Goal: Task Accomplishment & Management: Use online tool/utility

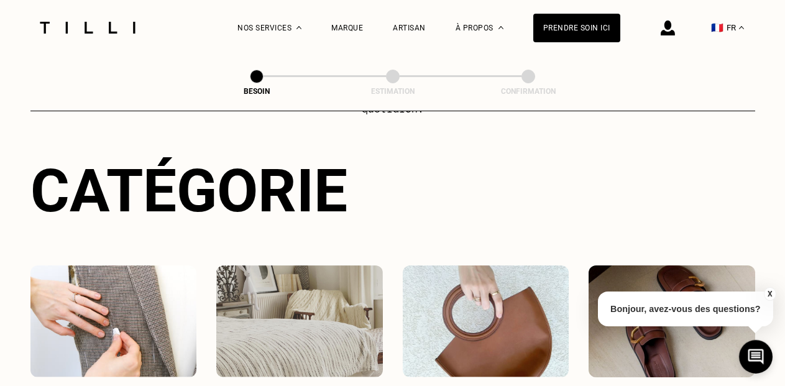
scroll to position [190, 0]
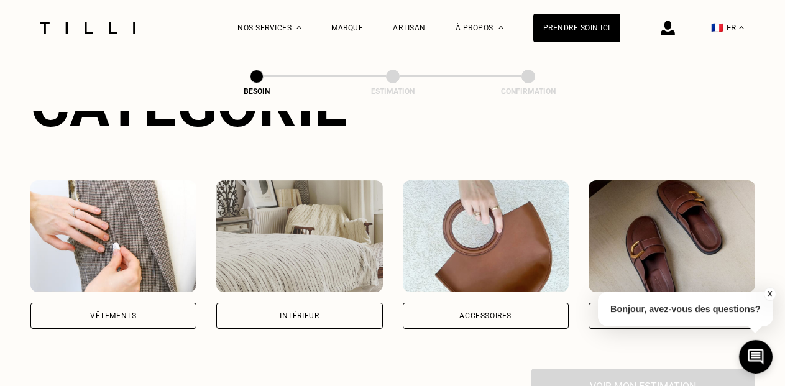
click at [124, 303] on div "Vêtements" at bounding box center [113, 316] width 167 height 26
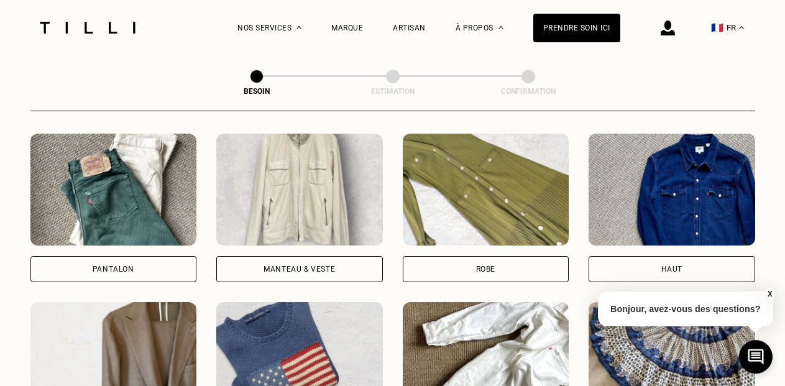
scroll to position [533, 0]
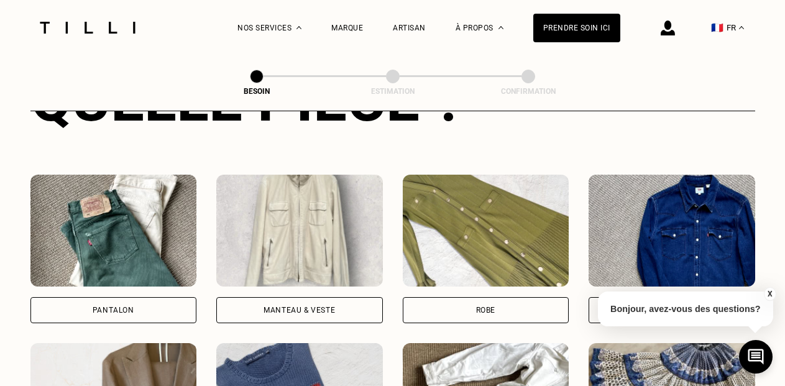
click at [322, 306] on div "Manteau & Veste" at bounding box center [298, 309] width 71 height 7
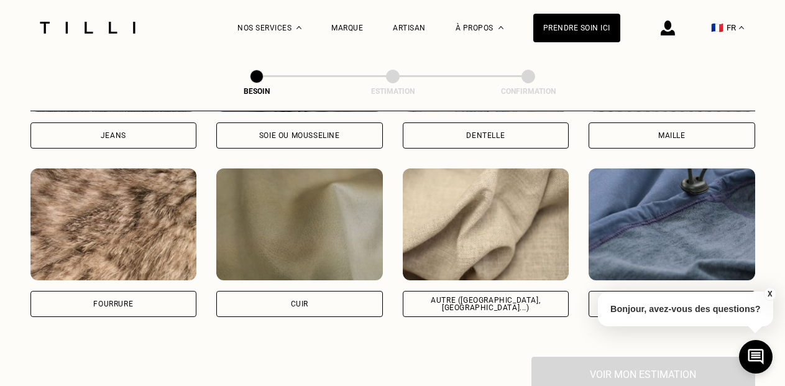
scroll to position [1526, 0]
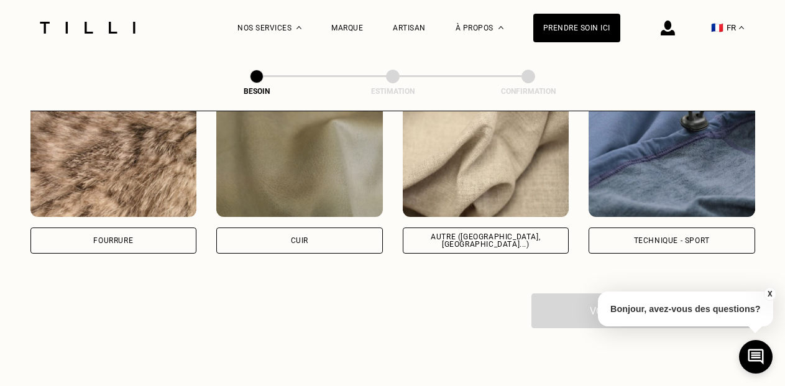
click at [554, 236] on div "Autre ([GEOGRAPHIC_DATA], [GEOGRAPHIC_DATA]...)" at bounding box center [486, 240] width 167 height 26
select select "FR"
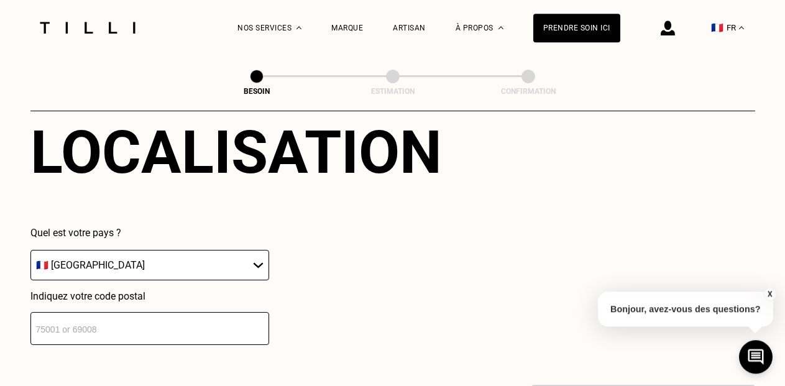
scroll to position [1805, 0]
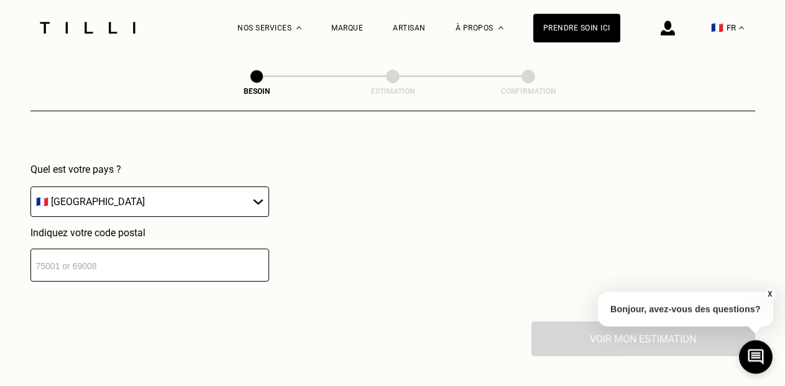
click at [203, 258] on input "number" at bounding box center [149, 265] width 239 height 33
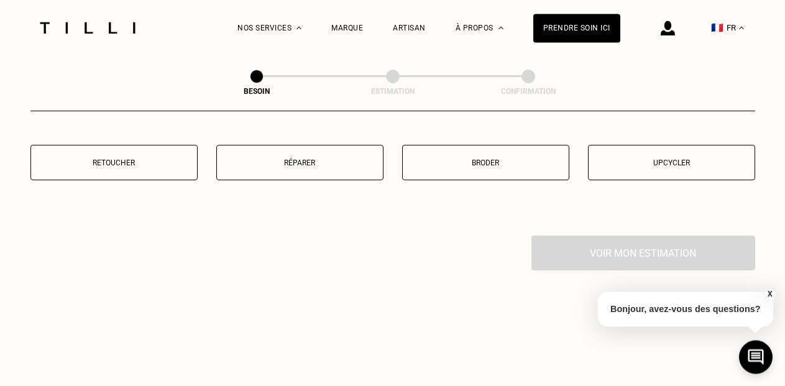
scroll to position [2234, 0]
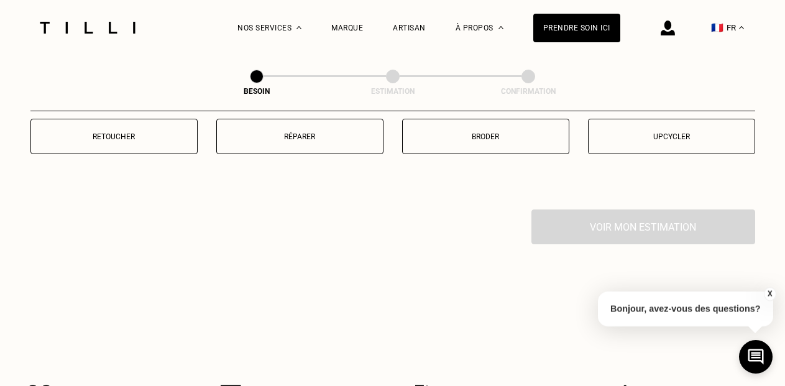
type input "92800"
click at [311, 137] on button "Réparer" at bounding box center [299, 136] width 167 height 35
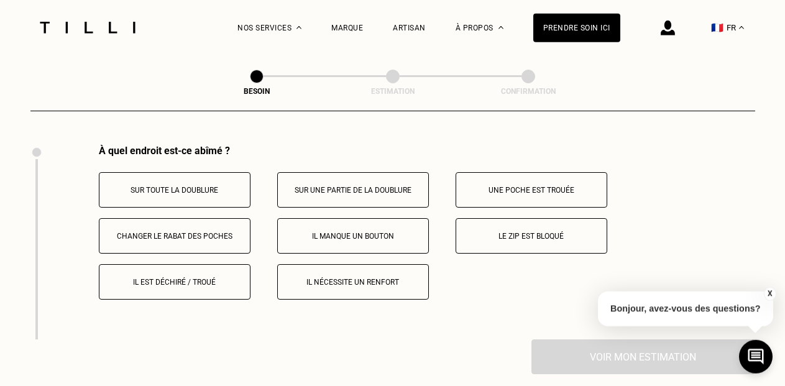
scroll to position [2299, 0]
click at [214, 189] on button "Sur toute la doublure" at bounding box center [175, 188] width 152 height 35
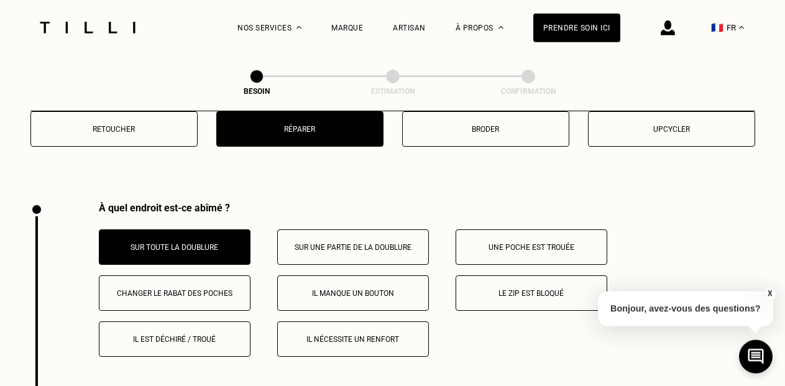
scroll to position [2240, 0]
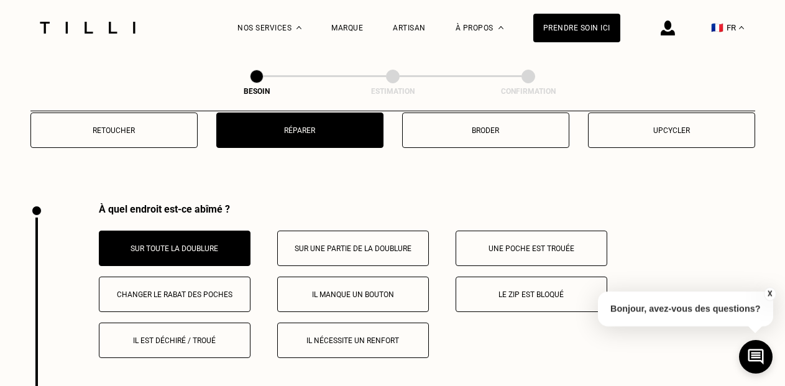
click at [472, 292] on p "Le zip est bloqué" at bounding box center [531, 294] width 138 height 9
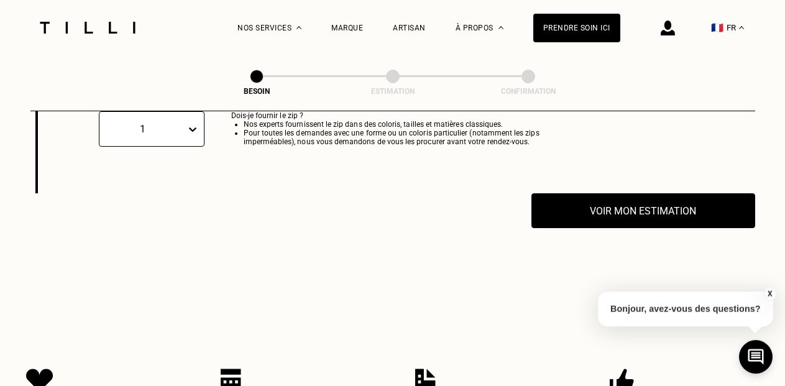
scroll to position [2557, 0]
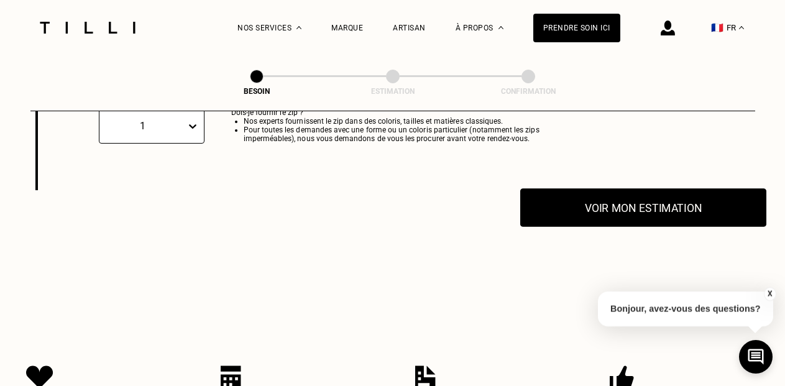
click at [620, 205] on button "Voir mon estimation" at bounding box center [643, 207] width 246 height 39
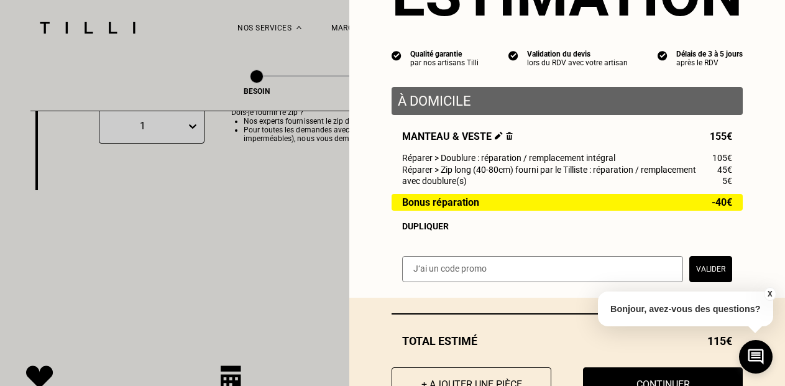
scroll to position [133, 0]
